Goal: Information Seeking & Learning: Learn about a topic

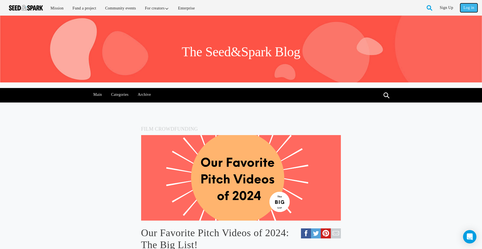
click at [473, 6] on link "Log in" at bounding box center [468, 7] width 17 height 9
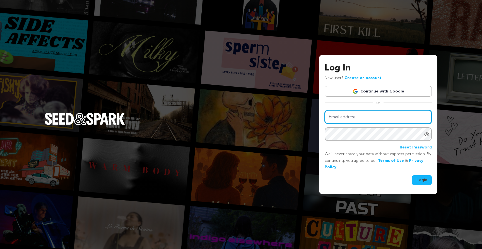
type input "arthauzproductions@gmail.com"
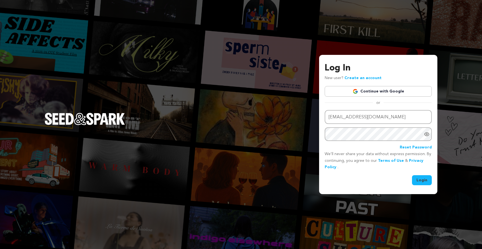
click at [417, 180] on button "Login" at bounding box center [422, 181] width 20 height 10
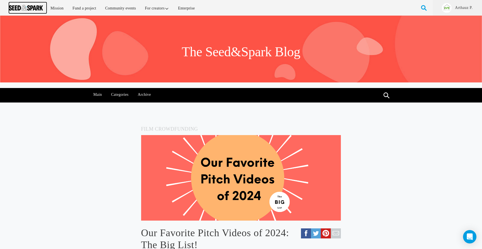
click at [20, 4] on link at bounding box center [28, 7] width 38 height 11
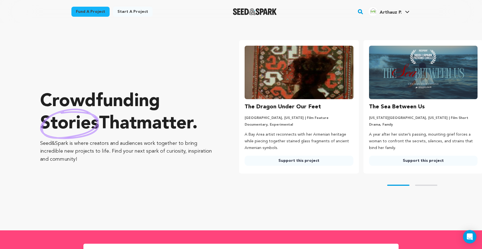
click at [315, 81] on img at bounding box center [299, 73] width 109 height 54
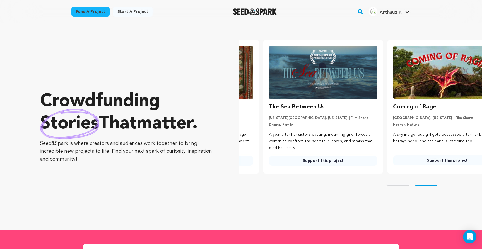
scroll to position [0, 129]
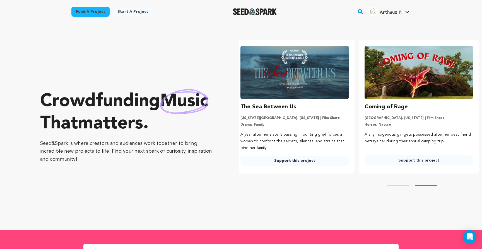
click at [404, 97] on img at bounding box center [419, 73] width 109 height 54
click at [407, 162] on link "Support this project" at bounding box center [419, 161] width 109 height 10
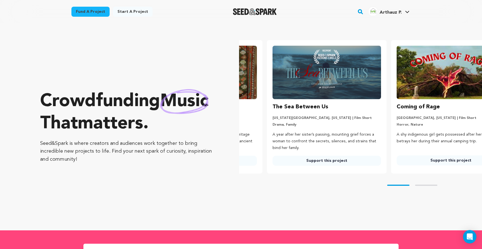
scroll to position [0, 62]
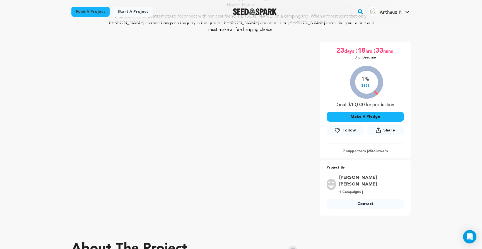
scroll to position [44, 0]
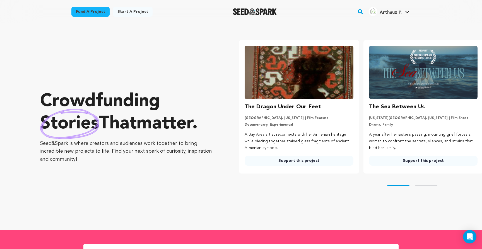
click at [276, 66] on img at bounding box center [299, 73] width 109 height 54
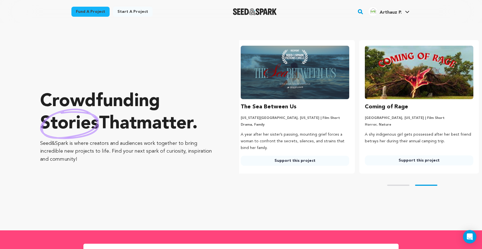
scroll to position [0, 129]
click at [397, 184] on div "Skip to prev slide page Skip to next slide page" at bounding box center [360, 185] width 243 height 23
click at [394, 188] on div "Skip to prev slide page Skip to next slide page" at bounding box center [360, 185] width 243 height 23
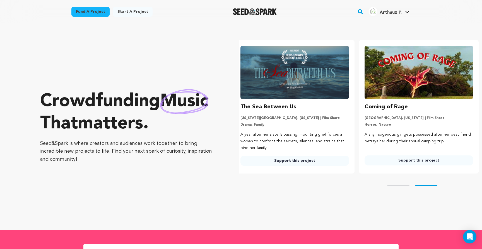
click at [403, 186] on button "Skip to prev slide page" at bounding box center [398, 185] width 22 height 1
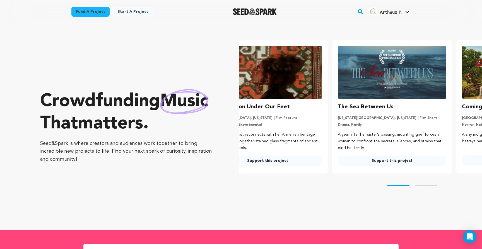
scroll to position [0, 0]
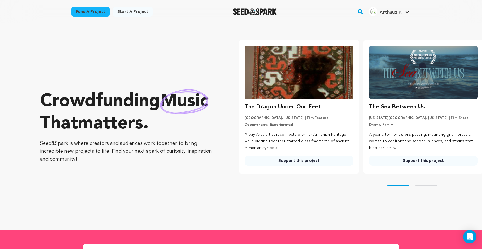
click at [317, 164] on link "Support this project" at bounding box center [299, 161] width 109 height 10
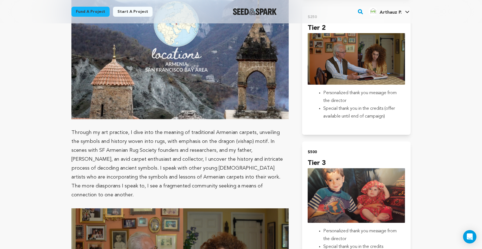
scroll to position [482, 0]
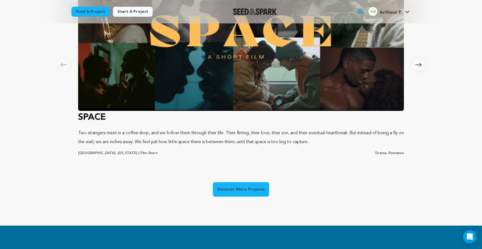
scroll to position [399, 0]
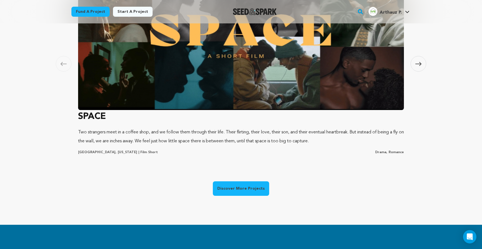
click at [163, 76] on img at bounding box center [241, 35] width 326 height 151
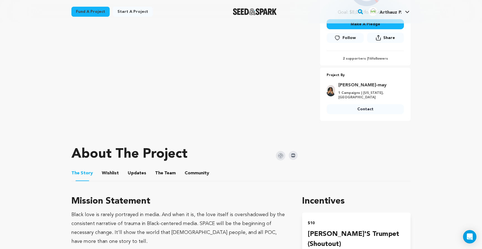
scroll to position [164, 0]
click at [114, 168] on button "Wishlist" at bounding box center [110, 174] width 13 height 13
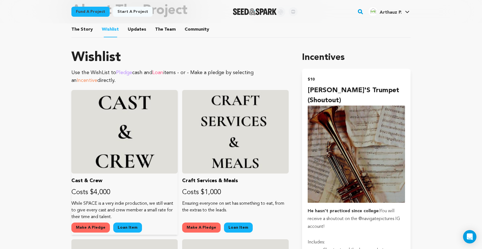
scroll to position [189, 0]
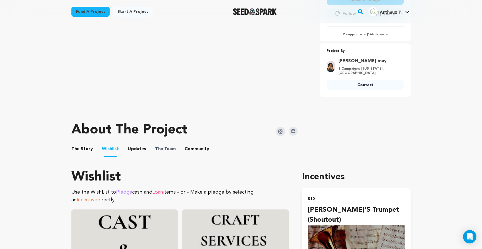
click at [155, 146] on span "The" at bounding box center [159, 149] width 8 height 7
click at [159, 144] on button "The Team" at bounding box center [165, 150] width 13 height 13
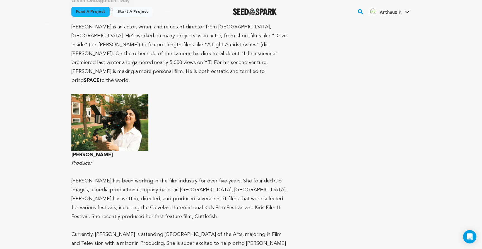
scroll to position [437, 0]
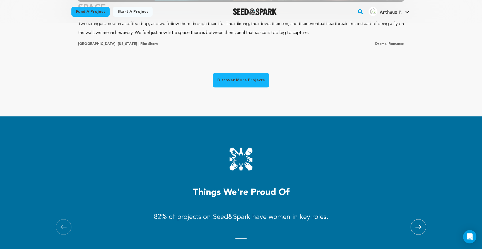
scroll to position [505, 0]
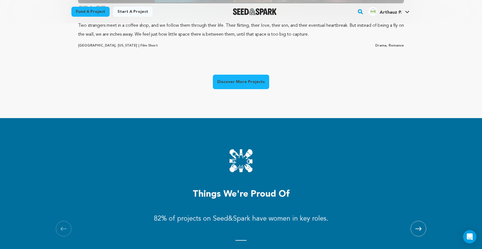
click at [244, 83] on link "Discover More Projects" at bounding box center [241, 82] width 56 height 15
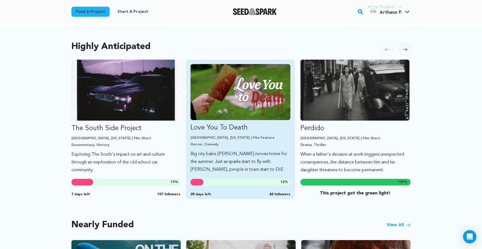
scroll to position [283, 0]
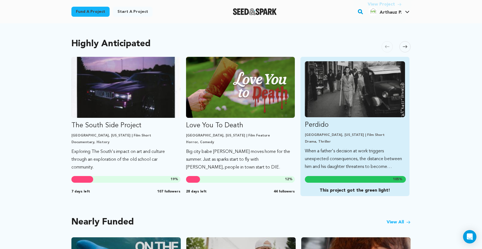
click at [320, 98] on img "Fund Perdido" at bounding box center [355, 89] width 100 height 56
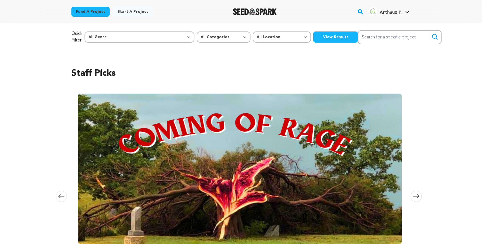
scroll to position [283, 0]
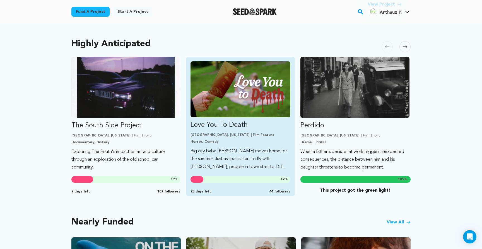
click at [219, 90] on img "Fund Love You To Death" at bounding box center [241, 89] width 100 height 56
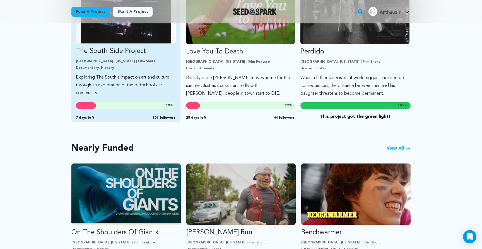
scroll to position [358, 0]
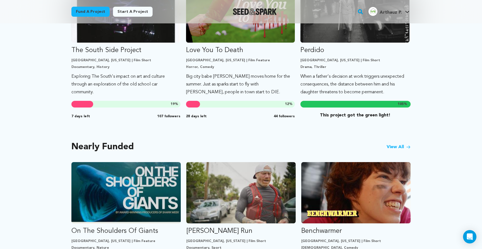
click at [395, 144] on link "View All" at bounding box center [399, 147] width 24 height 7
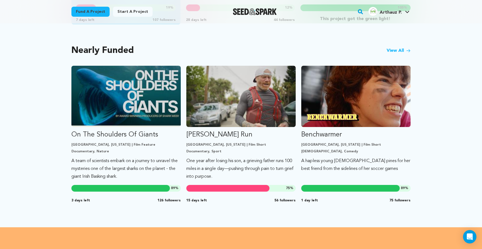
scroll to position [456, 0]
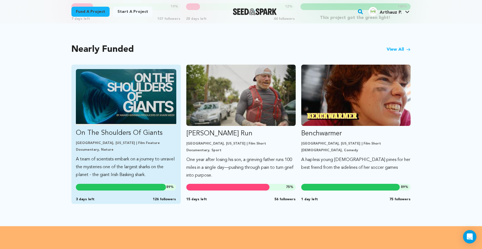
click at [165, 109] on img "Fund On The Shoulders Of Giants" at bounding box center [126, 97] width 100 height 56
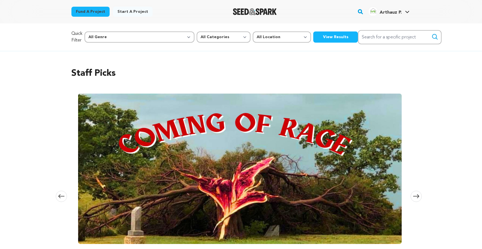
scroll to position [456, 0]
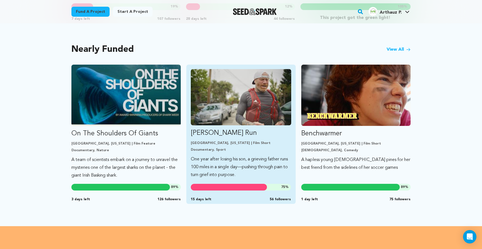
click at [222, 111] on img "Fund Ryan’s Run" at bounding box center [241, 97] width 100 height 56
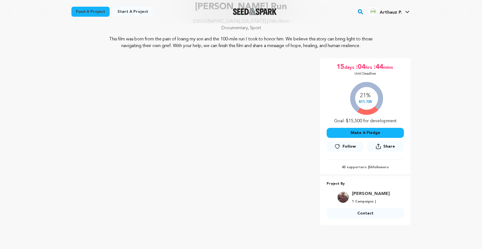
scroll to position [49, 0]
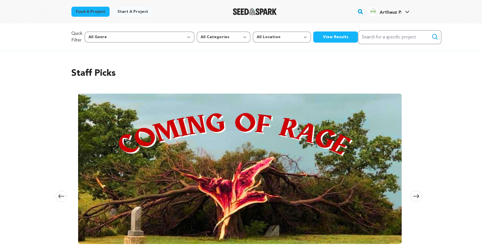
scroll to position [456, 0]
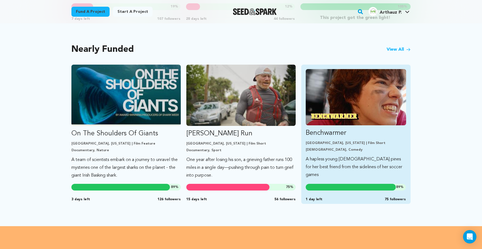
click at [342, 147] on div "Boston, Massachusetts | Film Short LGBTQ, Comedy" at bounding box center [356, 146] width 100 height 11
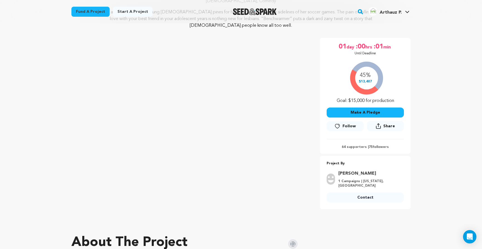
scroll to position [80, 0]
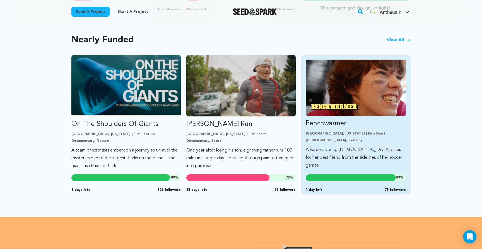
scroll to position [467, 0]
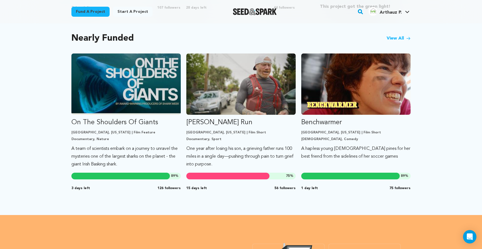
click at [395, 35] on div "Nearly Funded View All" at bounding box center [240, 39] width 339 height 8
click at [395, 35] on link "View All" at bounding box center [399, 38] width 24 height 7
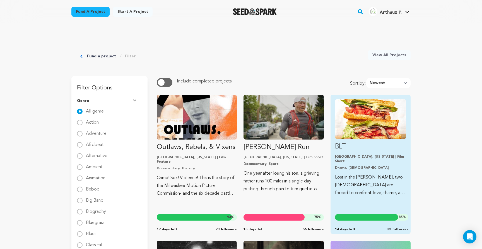
click at [381, 135] on img "Fund BLT" at bounding box center [370, 119] width 71 height 40
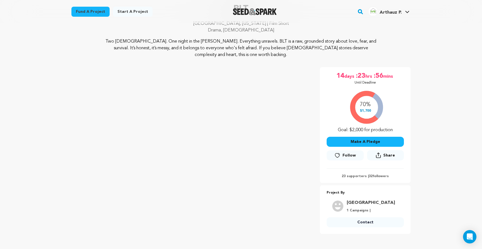
scroll to position [54, 0]
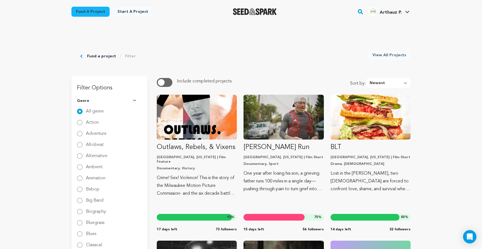
click at [373, 83] on select "Newest Most Popular Most Funded Trending Now Ending Now Amount Raised" at bounding box center [388, 83] width 44 height 10
select select "amount_raised"
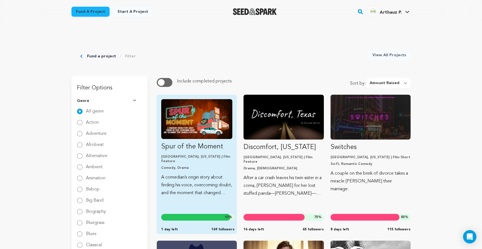
click at [204, 149] on p "Spur of the Moment" at bounding box center [196, 147] width 71 height 9
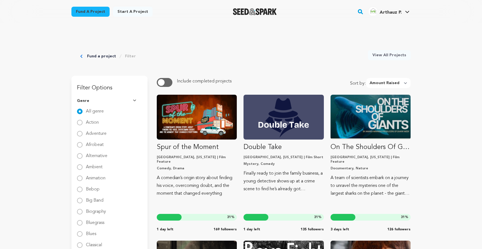
select select "amount_raised"
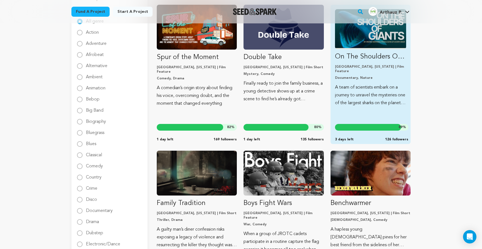
scroll to position [92, 0]
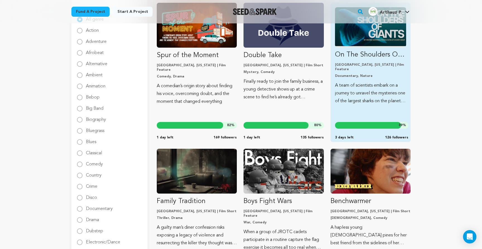
click at [387, 74] on p "Documentary, Nature" at bounding box center [370, 76] width 71 height 4
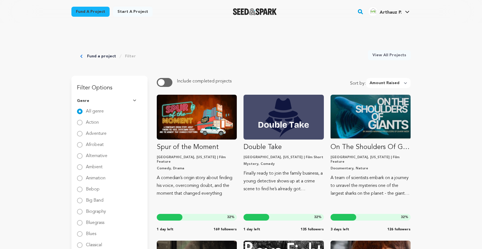
select select "amount_raised"
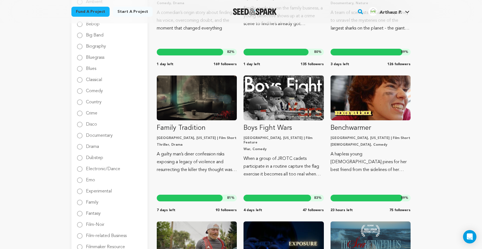
scroll to position [171, 0]
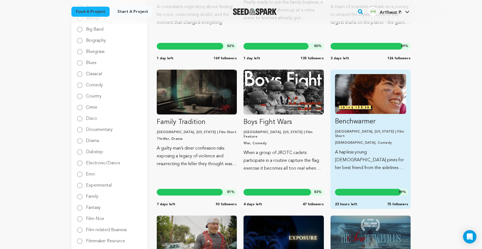
click at [344, 99] on img "Fund Benchwarmer" at bounding box center [370, 94] width 71 height 40
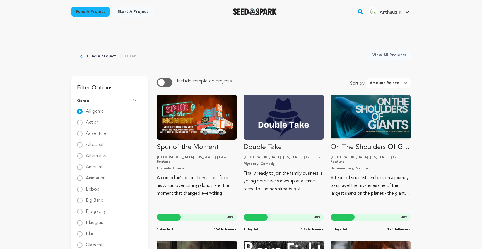
select select "amount_raised"
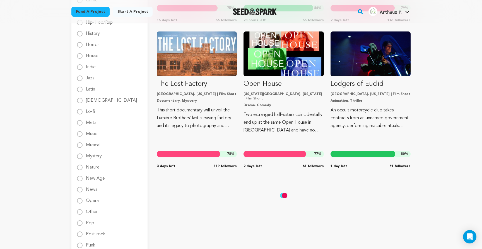
scroll to position [503, 0]
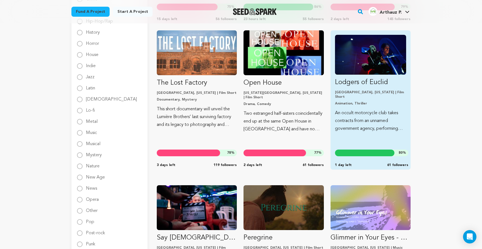
click at [341, 49] on img "Fund Lodgers of Euclid" at bounding box center [370, 55] width 71 height 40
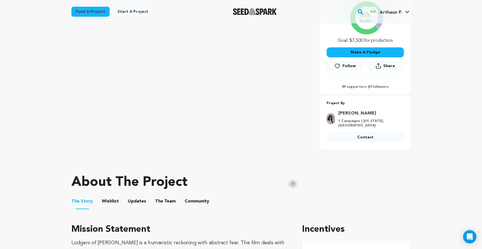
scroll to position [146, 0]
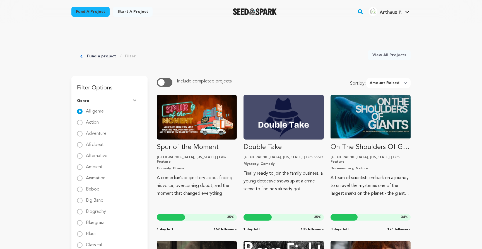
select select "amount_raised"
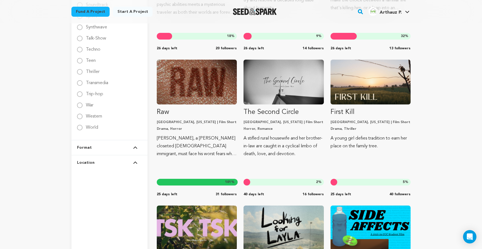
scroll to position [922, 0]
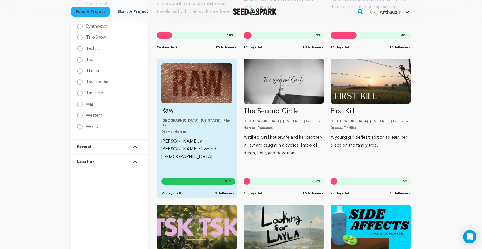
click at [213, 84] on img "Fund Raw" at bounding box center [196, 83] width 71 height 40
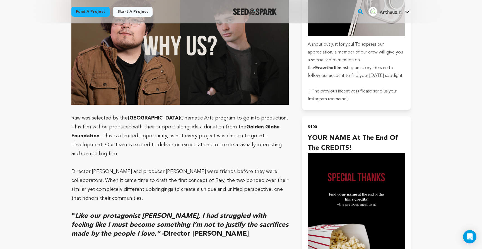
scroll to position [1060, 0]
